Goal: Task Accomplishment & Management: Complete application form

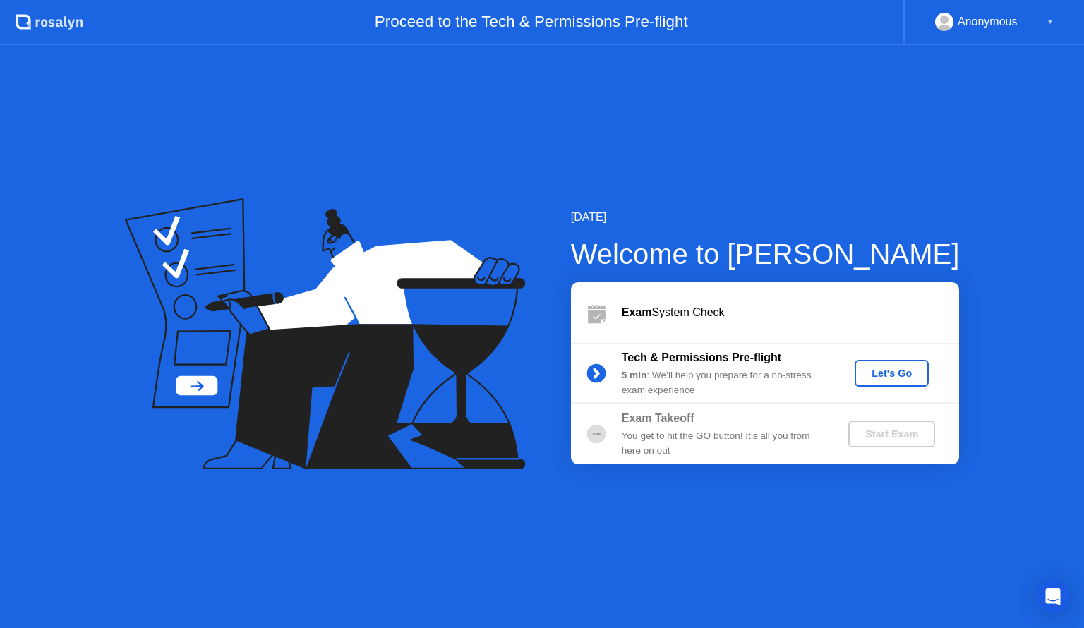
click at [885, 378] on div "Let's Go" at bounding box center [892, 373] width 63 height 11
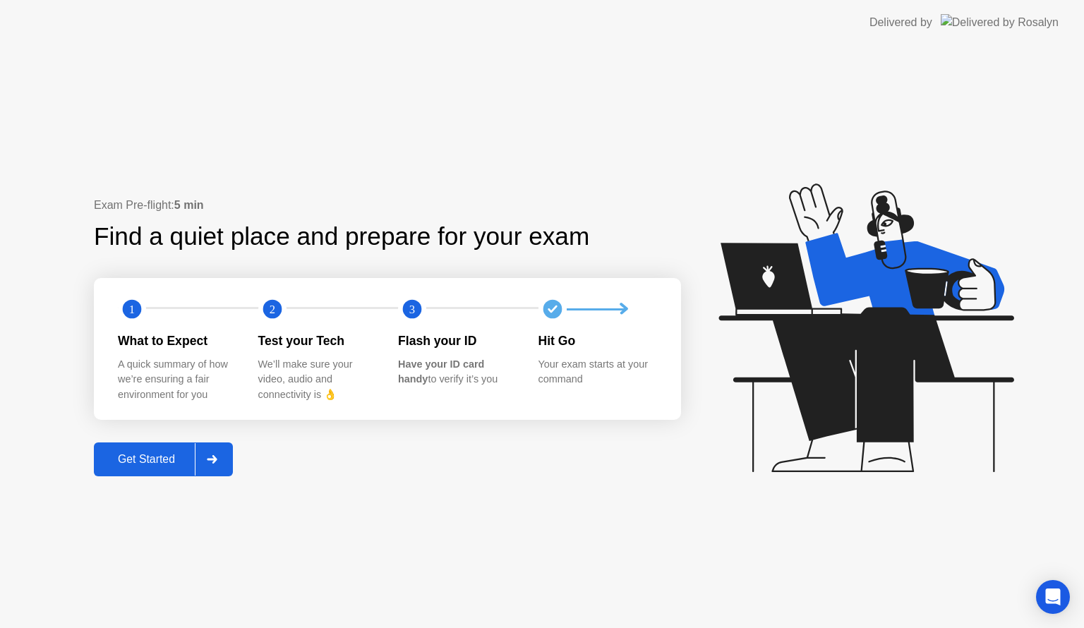
click at [158, 466] on div "Get Started" at bounding box center [146, 459] width 97 height 13
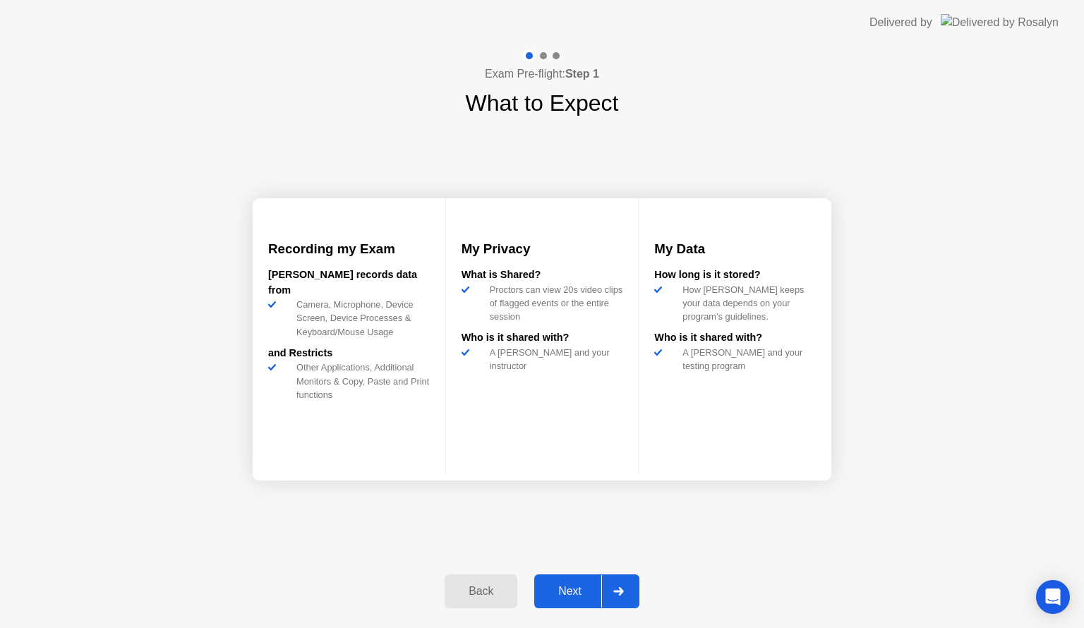
click at [582, 589] on div "Next" at bounding box center [570, 591] width 63 height 13
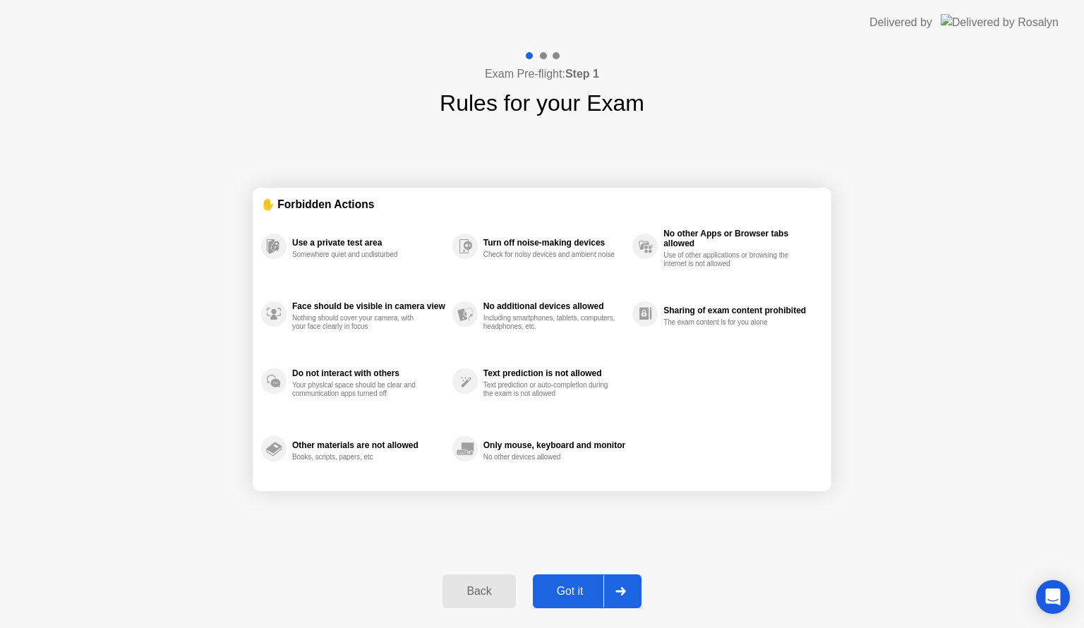
drag, startPoint x: 570, startPoint y: 592, endPoint x: 881, endPoint y: 449, distance: 342.1
click at [881, 449] on div "Exam Pre-flight: Step 1 Rules for your Exam ✋ Forbidden Actions Use a private t…" at bounding box center [542, 336] width 1084 height 583
click at [450, 596] on div "Back" at bounding box center [479, 591] width 64 height 13
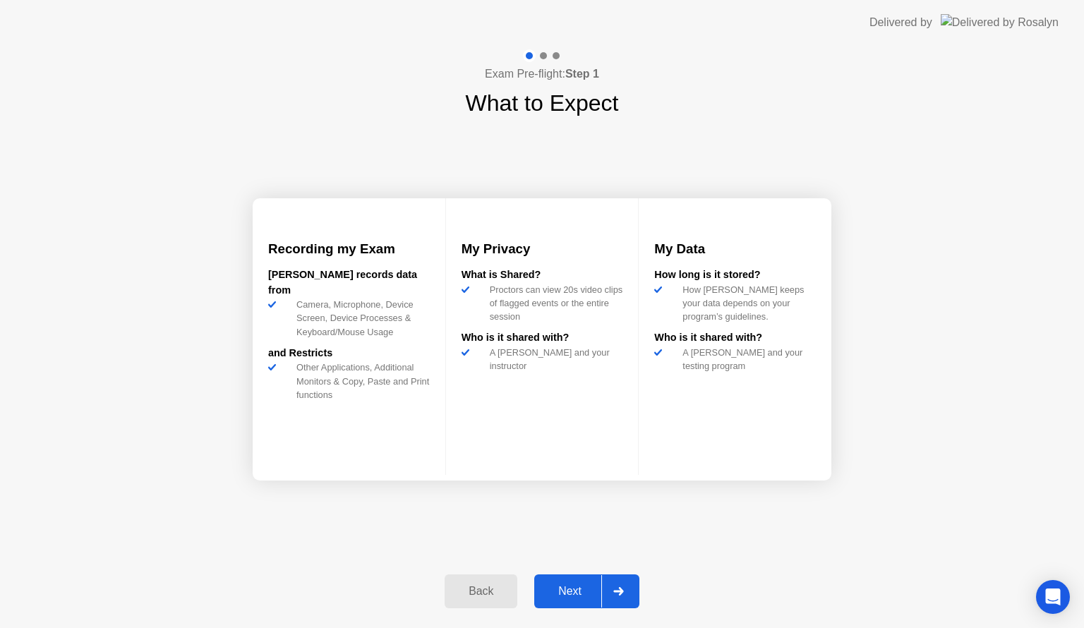
click at [558, 595] on div "Next" at bounding box center [570, 591] width 63 height 13
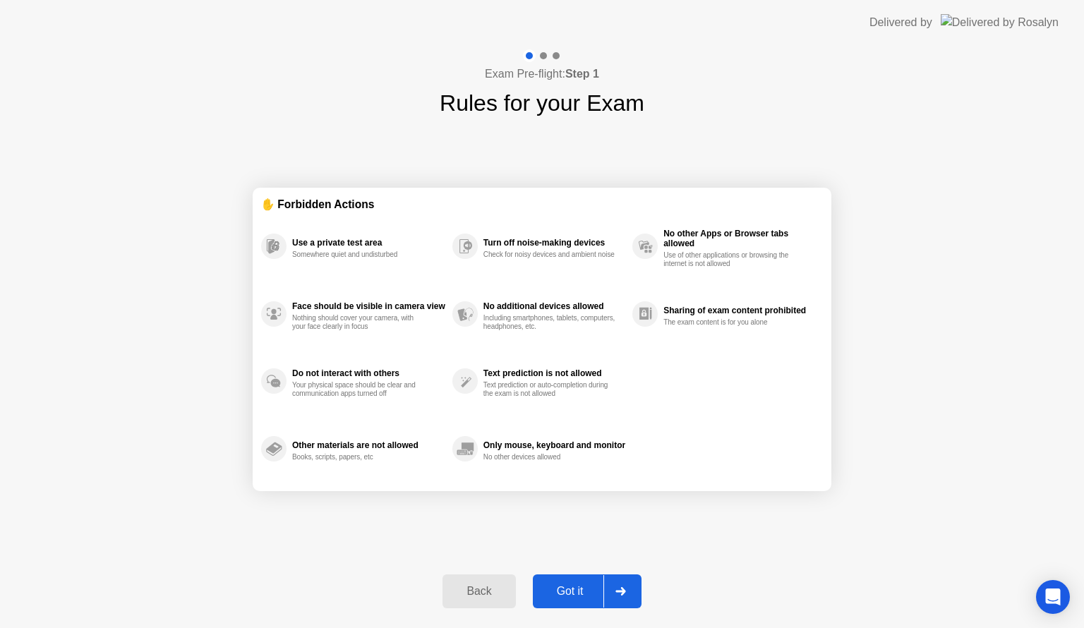
click at [574, 587] on div "Got it" at bounding box center [570, 591] width 66 height 13
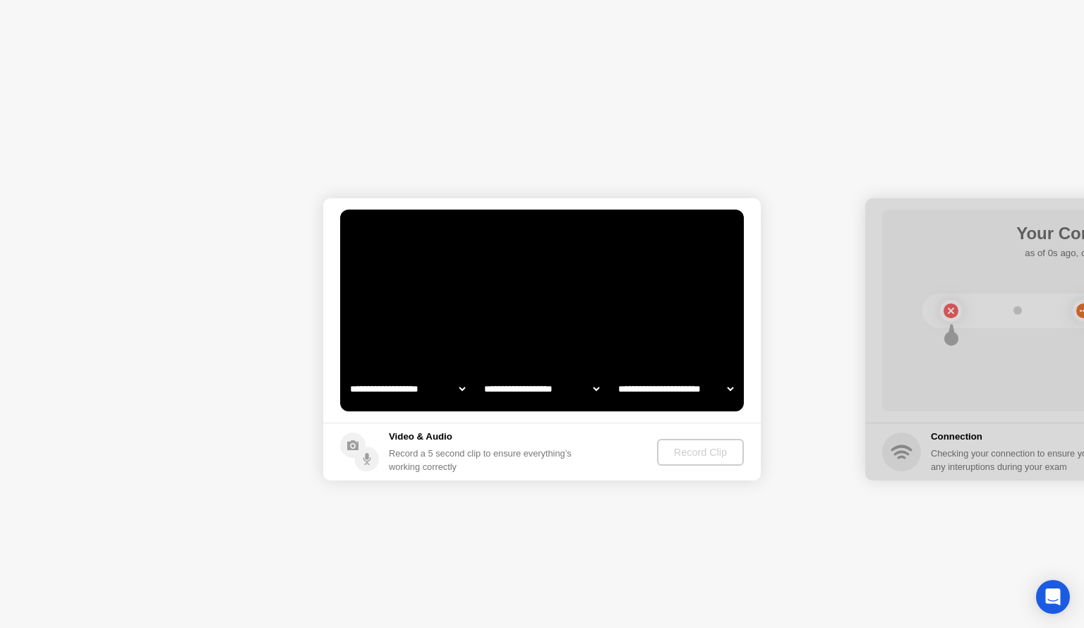
select select "**********"
select select "*******"
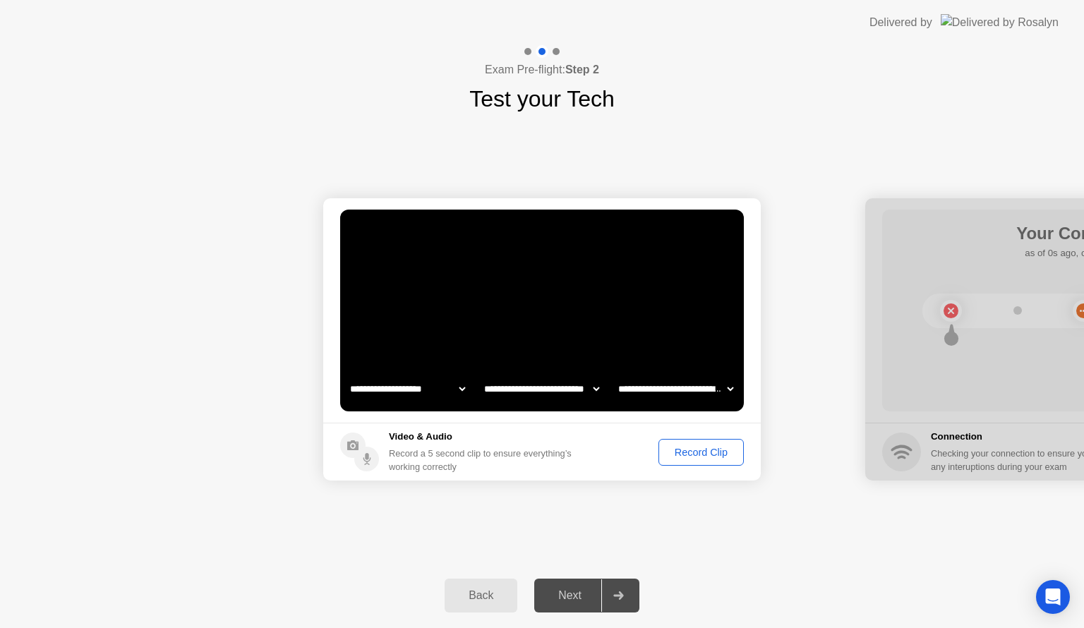
click at [699, 452] on div "Record Clip" at bounding box center [702, 452] width 76 height 11
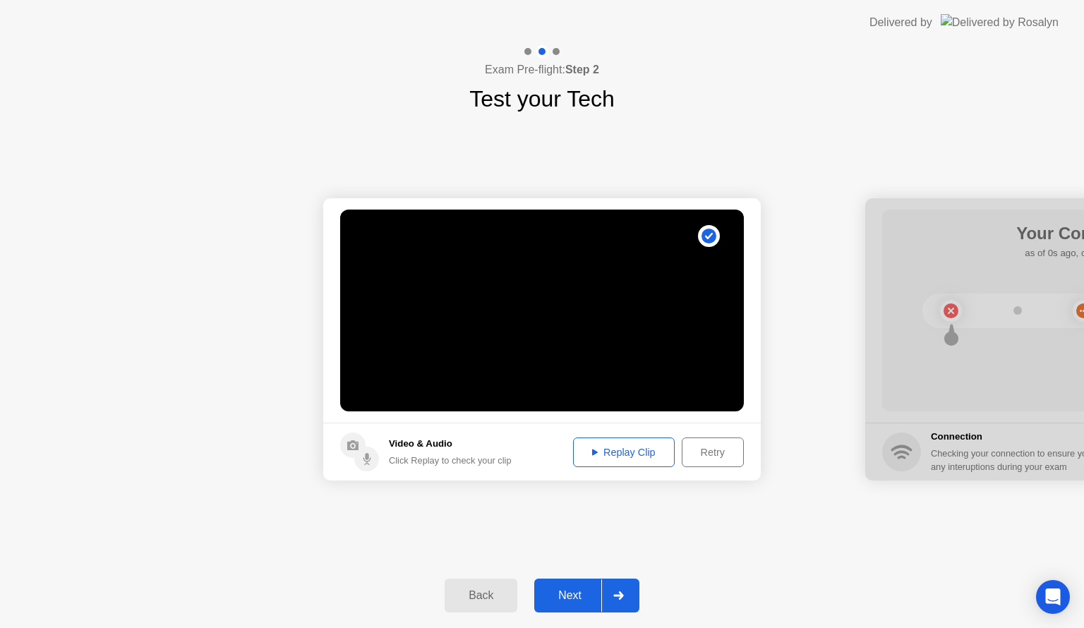
click at [638, 462] on button "Replay Clip" at bounding box center [624, 453] width 102 height 30
click at [570, 597] on div "Next" at bounding box center [570, 595] width 63 height 13
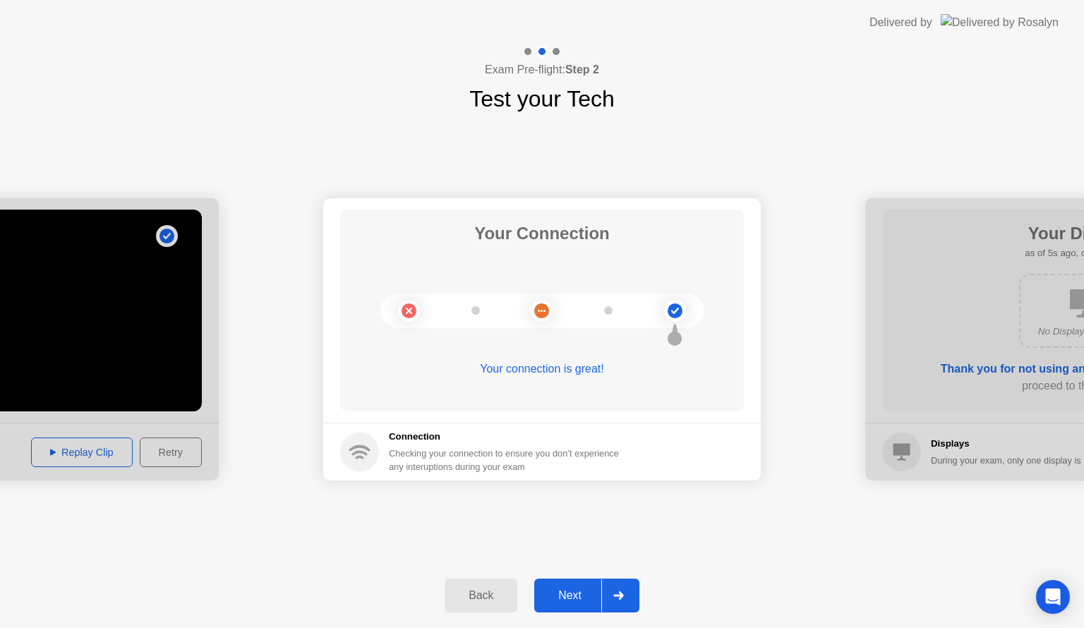
click at [569, 590] on div "Next" at bounding box center [570, 595] width 63 height 13
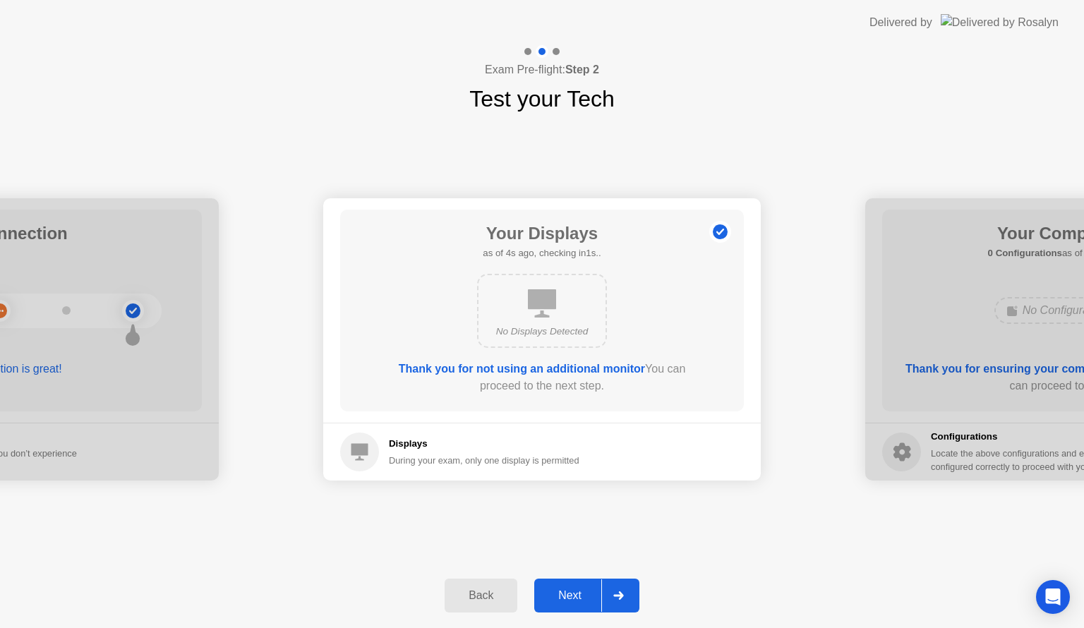
click at [562, 596] on div "Next" at bounding box center [570, 595] width 63 height 13
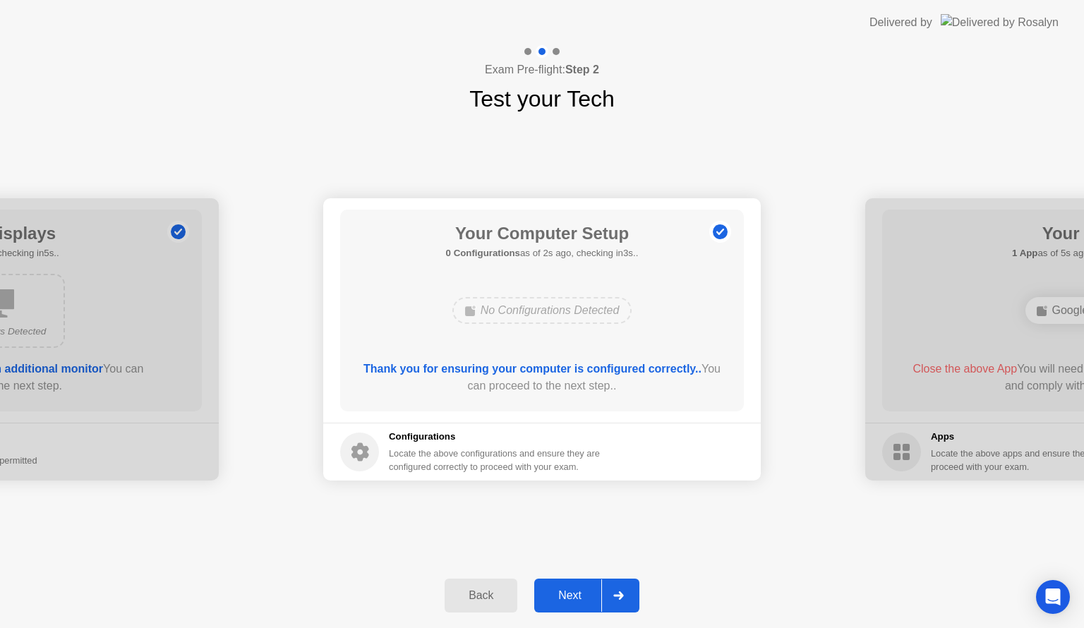
click at [568, 604] on button "Next" at bounding box center [586, 596] width 105 height 34
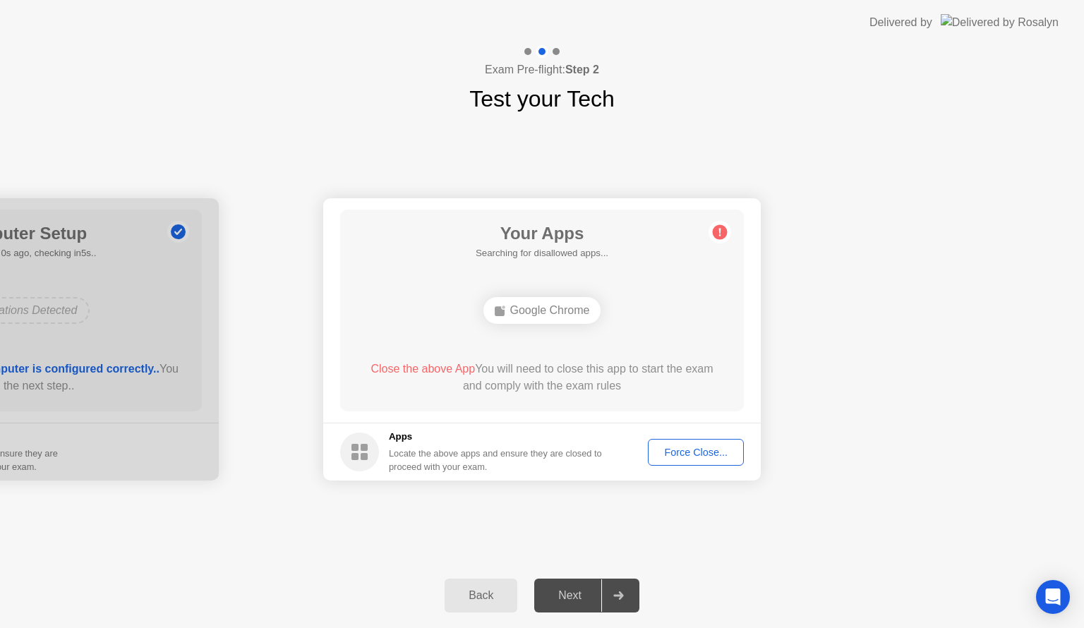
click at [619, 265] on div "Your Apps Searching for disallowed apps... Google Chrome Close the above App Yo…" at bounding box center [542, 311] width 404 height 202
click at [561, 366] on div "Close the above App You will need to close this app to start the exam and compl…" at bounding box center [543, 378] width 364 height 34
click at [535, 311] on div "Google Chrome" at bounding box center [543, 310] width 118 height 27
click at [695, 455] on div "Force Close..." at bounding box center [696, 452] width 86 height 11
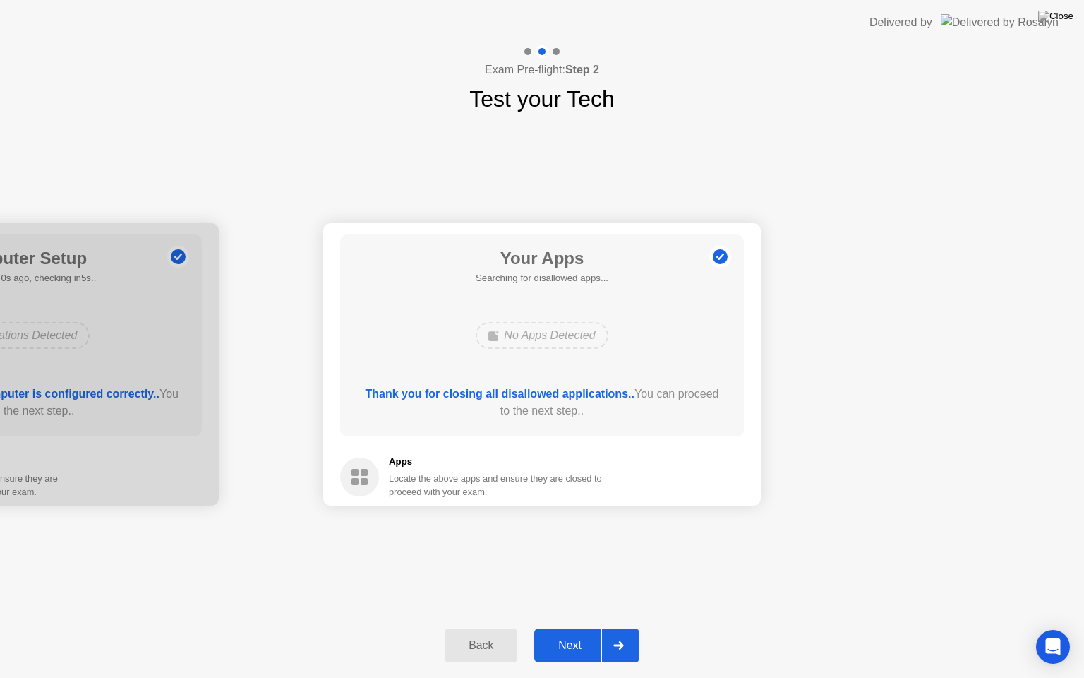
click at [577, 628] on div "Next" at bounding box center [570, 645] width 63 height 13
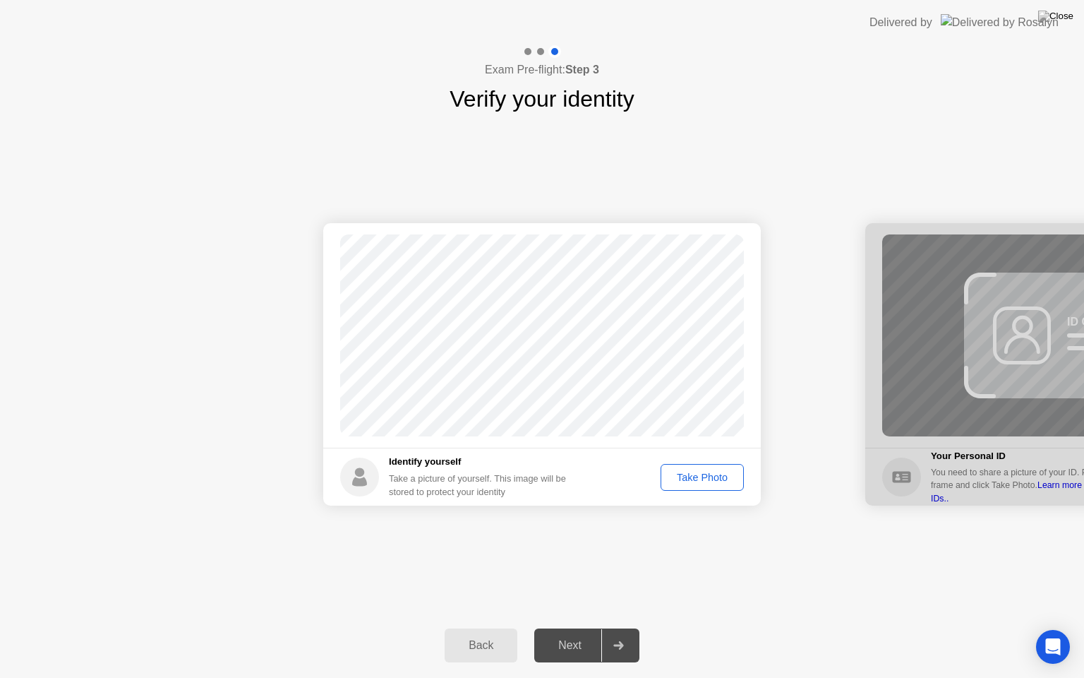
click at [568, 628] on div "Next" at bounding box center [570, 645] width 63 height 13
click at [710, 474] on div "Take Photo" at bounding box center [702, 477] width 73 height 11
click at [570, 628] on div "Next" at bounding box center [570, 645] width 63 height 13
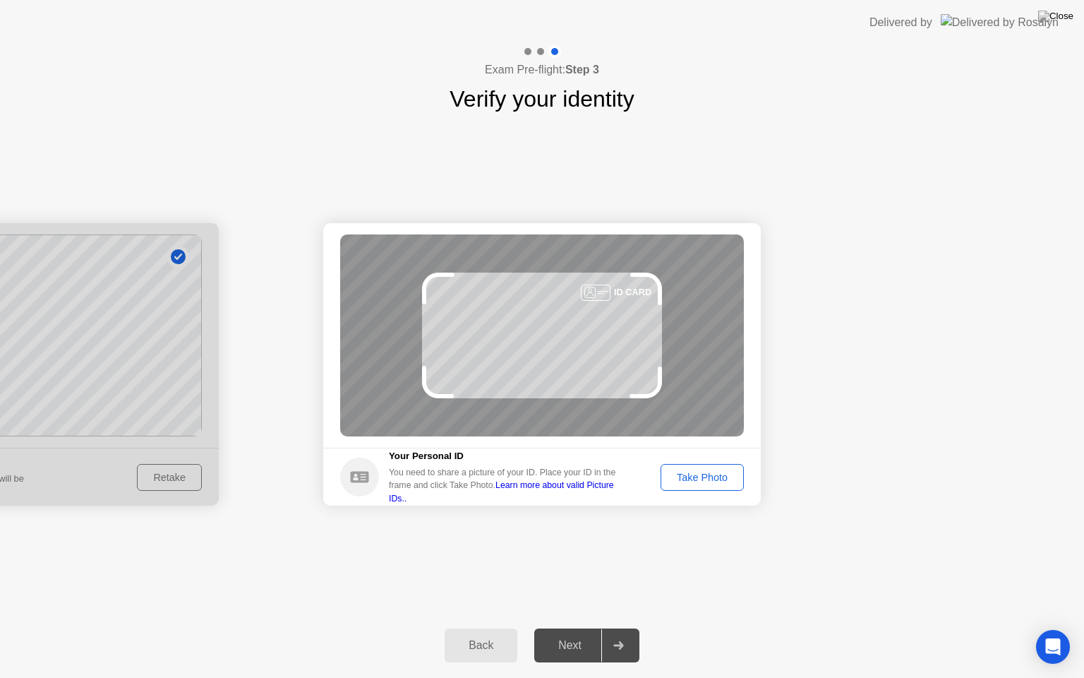
click at [697, 482] on div "Take Photo" at bounding box center [702, 477] width 73 height 11
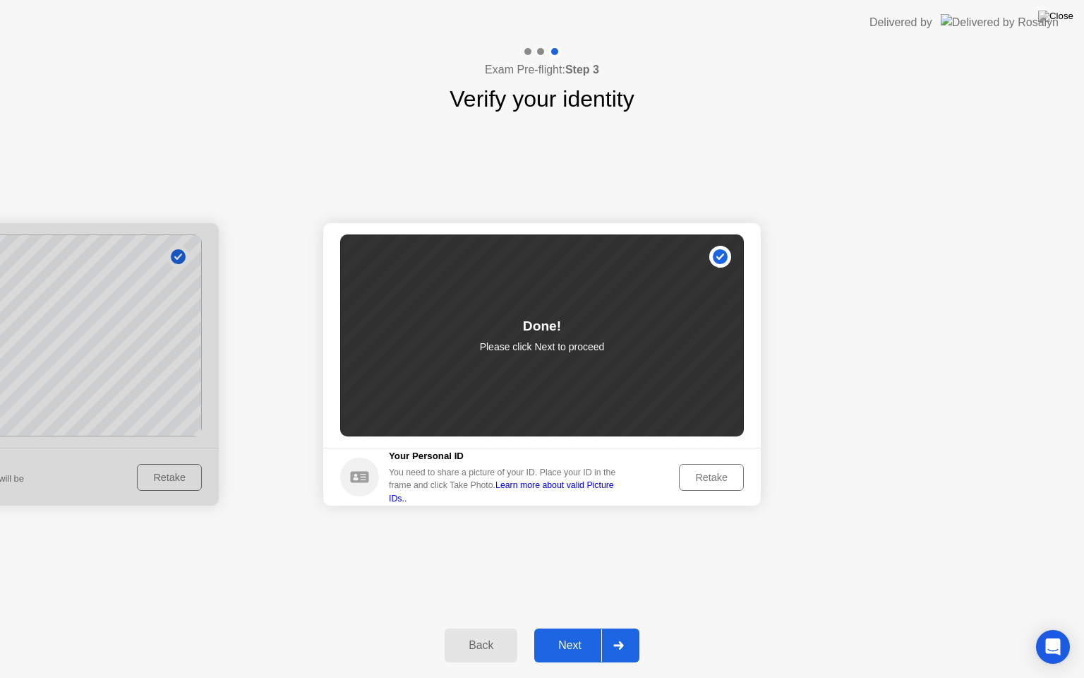
click at [573, 628] on div "Next" at bounding box center [570, 645] width 63 height 13
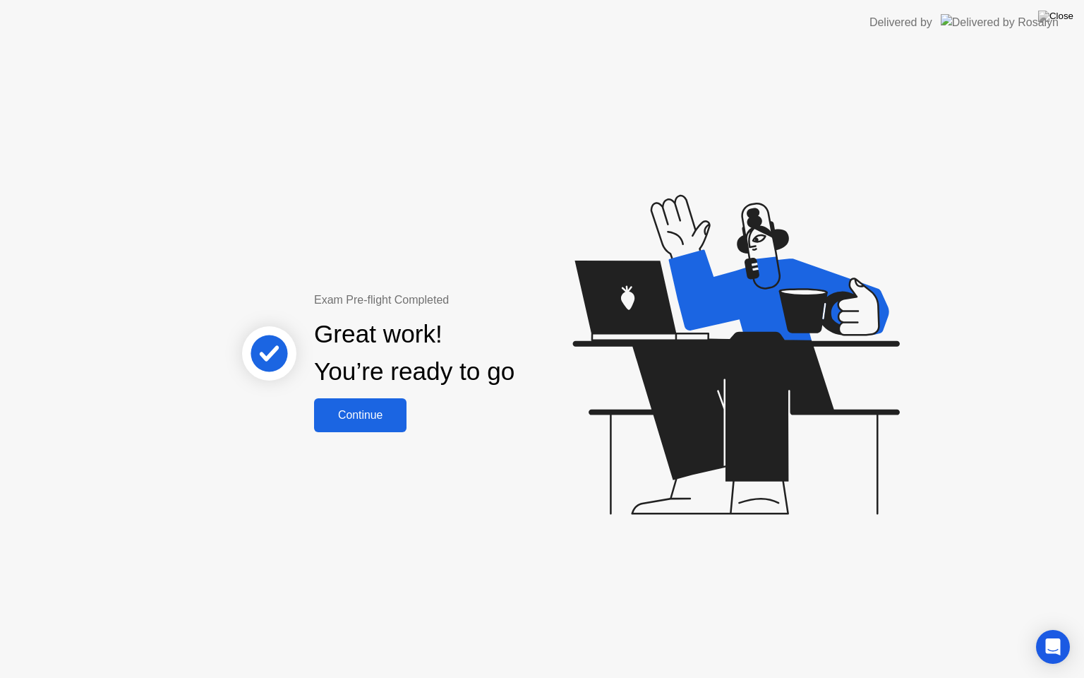
click at [378, 421] on div "Continue" at bounding box center [360, 415] width 84 height 13
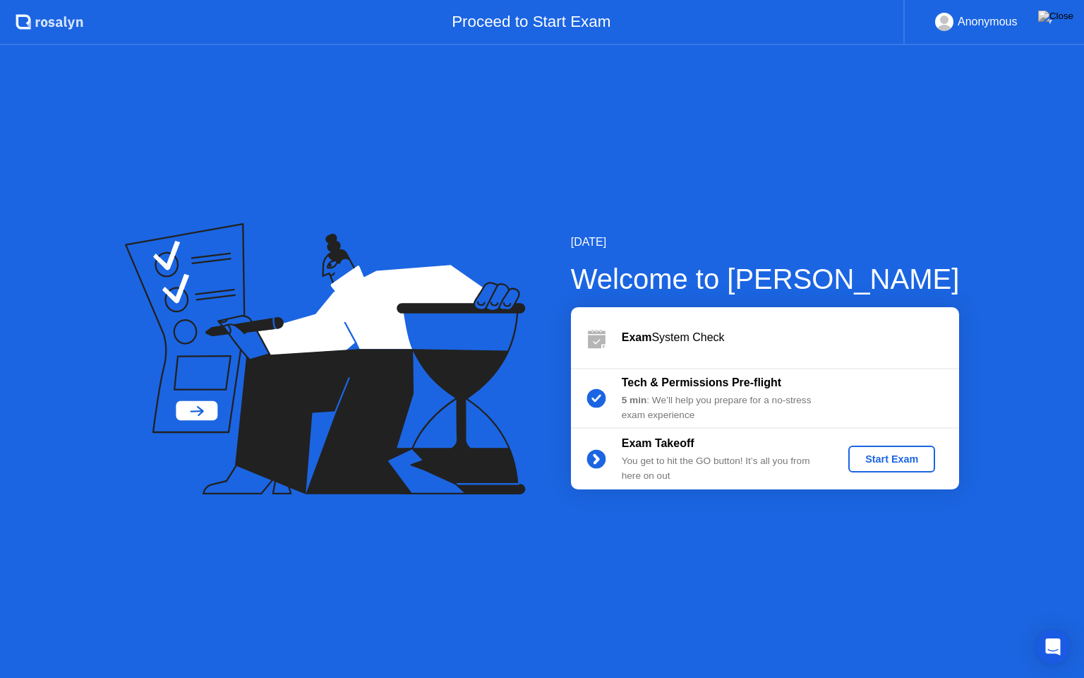
click at [898, 465] on div "Start Exam" at bounding box center [892, 458] width 76 height 11
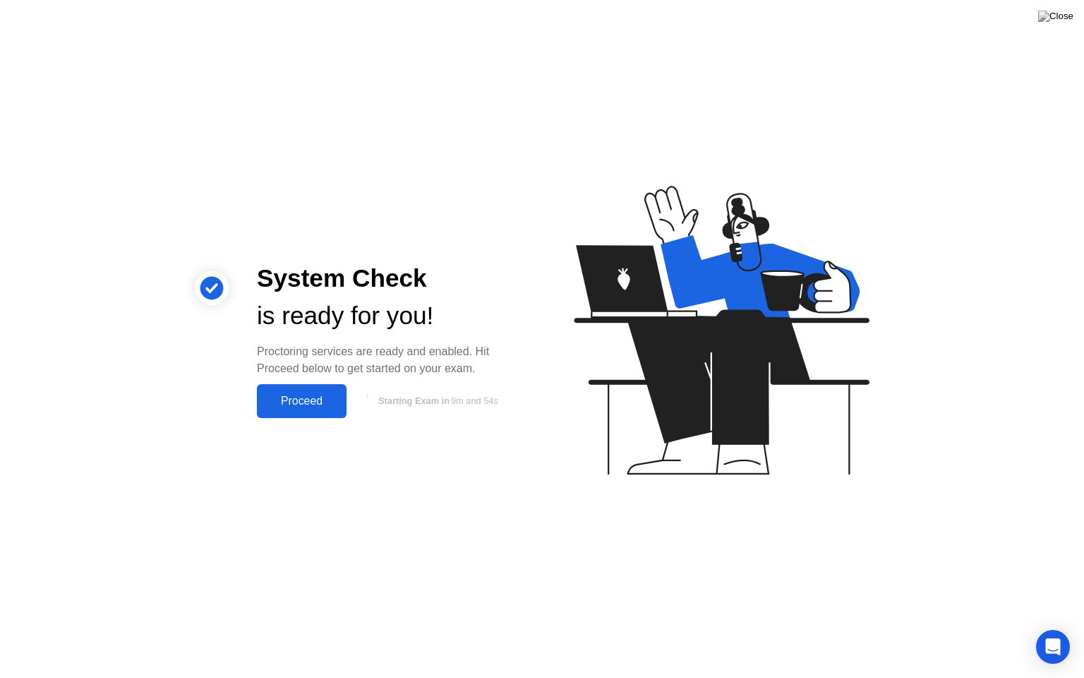
click at [328, 407] on div "Proceed" at bounding box center [301, 401] width 81 height 13
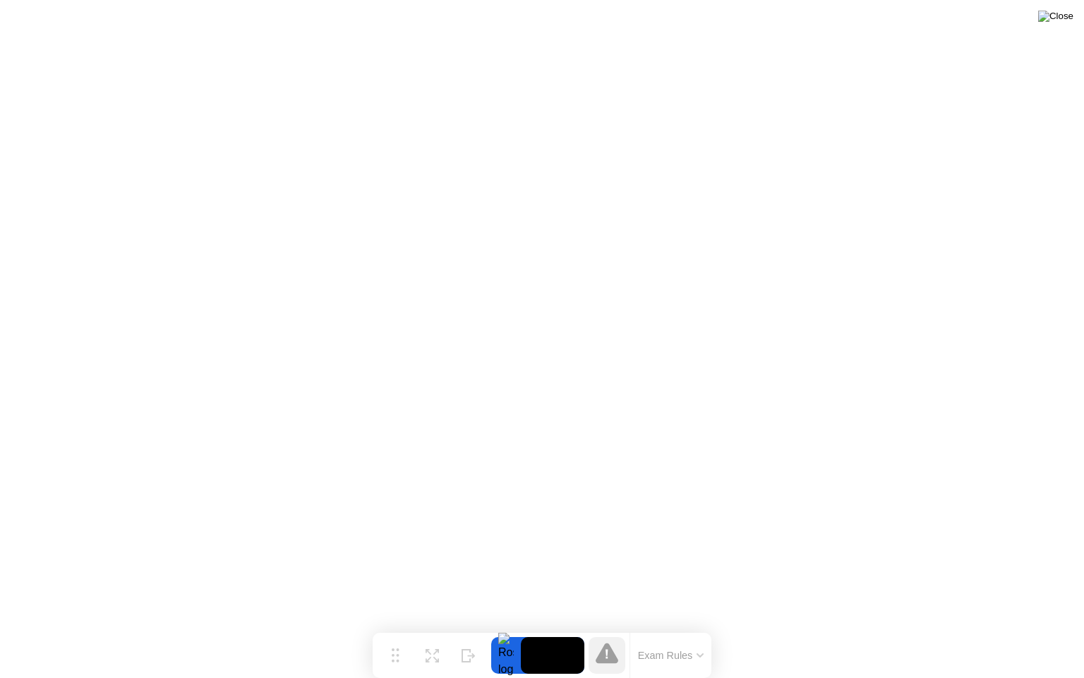
click at [1065, 20] on img at bounding box center [1055, 16] width 35 height 11
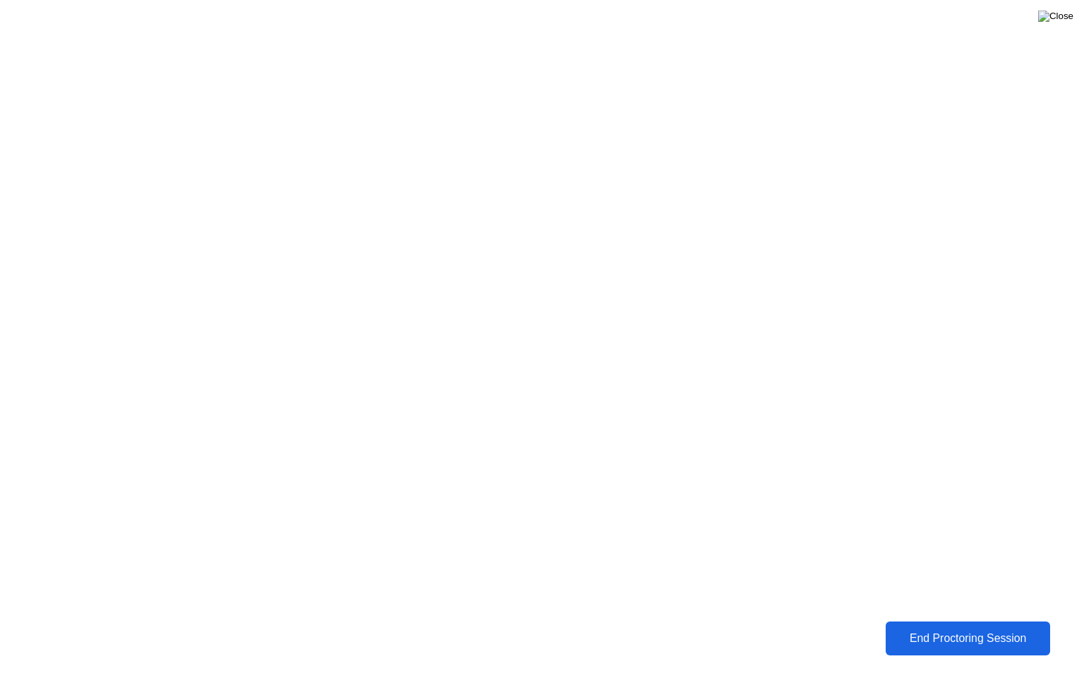
click at [1065, 13] on img at bounding box center [1055, 16] width 35 height 11
